Goal: Transaction & Acquisition: Subscribe to service/newsletter

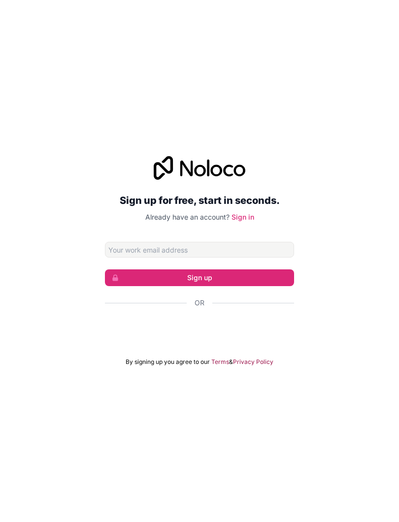
click at [189, 329] on div "Sign in with Google. Opens in new tab" at bounding box center [199, 329] width 189 height 22
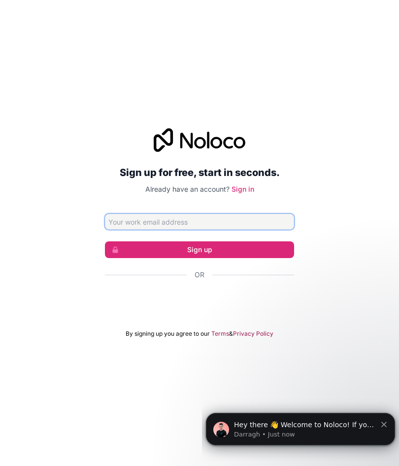
click at [246, 230] on input "Email address" at bounding box center [199, 222] width 189 height 16
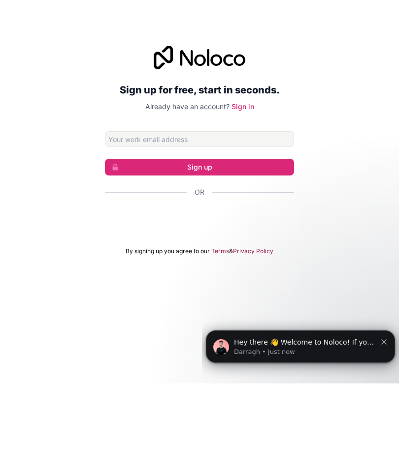
click at [266, 242] on button "Sign up" at bounding box center [199, 250] width 189 height 17
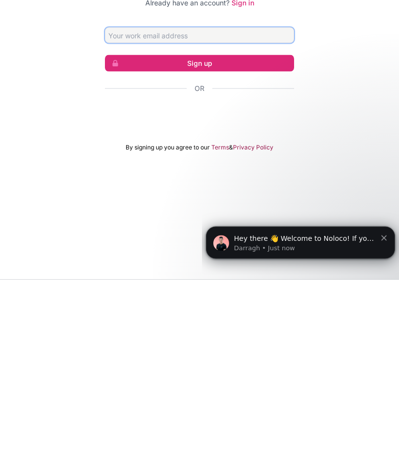
scroll to position [43, 0]
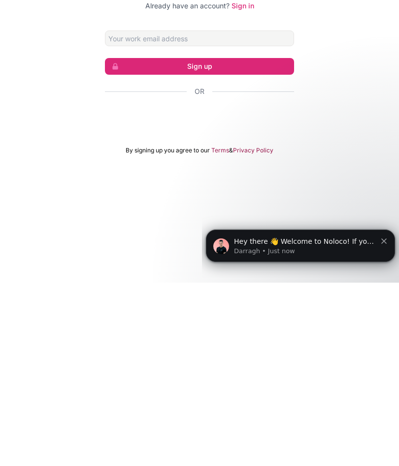
click at [382, 239] on button "Dismiss notification" at bounding box center [384, 240] width 6 height 8
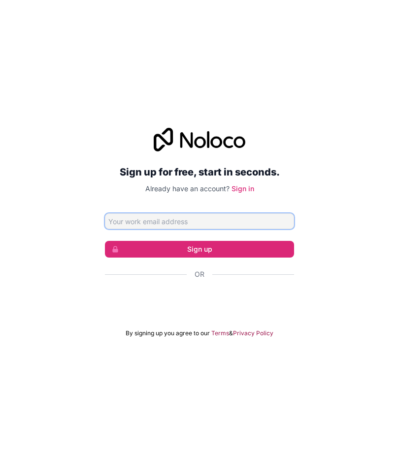
click at [269, 214] on input "Email address" at bounding box center [199, 222] width 189 height 16
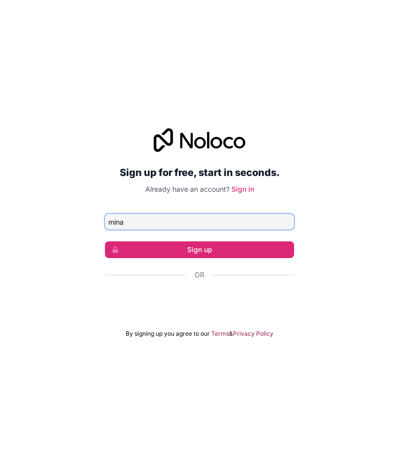
type input "[EMAIL_ADDRESS][DOMAIN_NAME]"
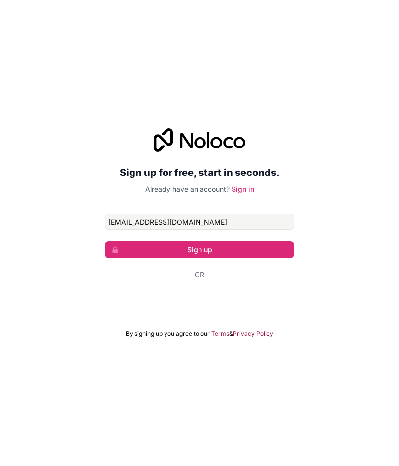
click at [261, 242] on button "Sign up" at bounding box center [199, 250] width 189 height 17
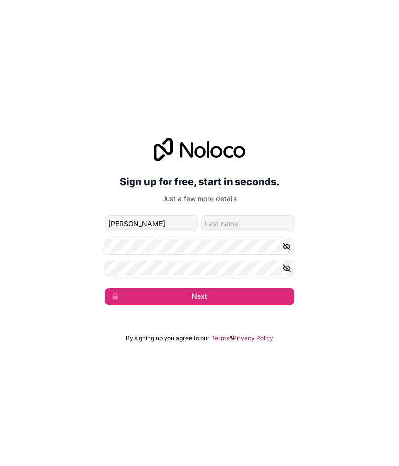
type input "[PERSON_NAME]"
click at [256, 191] on div "Sign up for free, start in seconds. Just a few more details [EMAIL_ADDRESS][DOM…" at bounding box center [199, 221] width 189 height 167
click at [254, 215] on input "family-name" at bounding box center [247, 223] width 92 height 16
type input "Fatima"
